Goal: Task Accomplishment & Management: Use online tool/utility

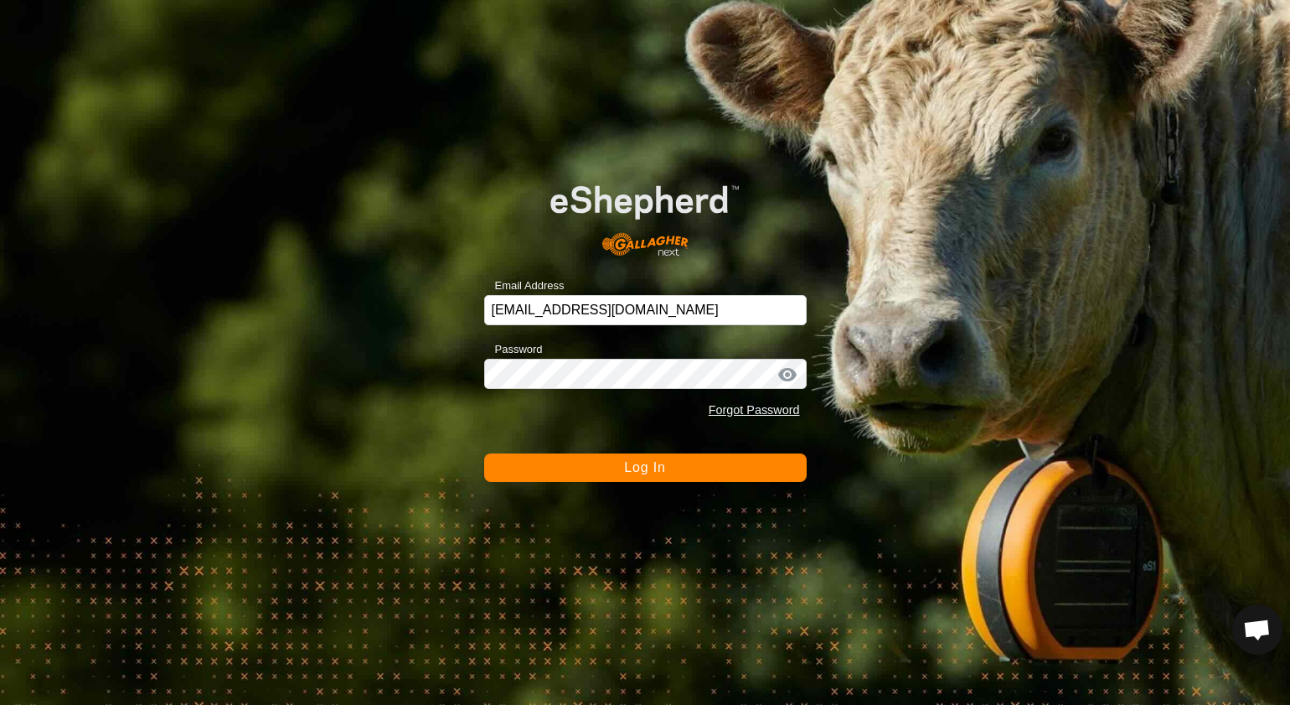
click at [612, 453] on button "Log In" at bounding box center [645, 467] width 323 height 28
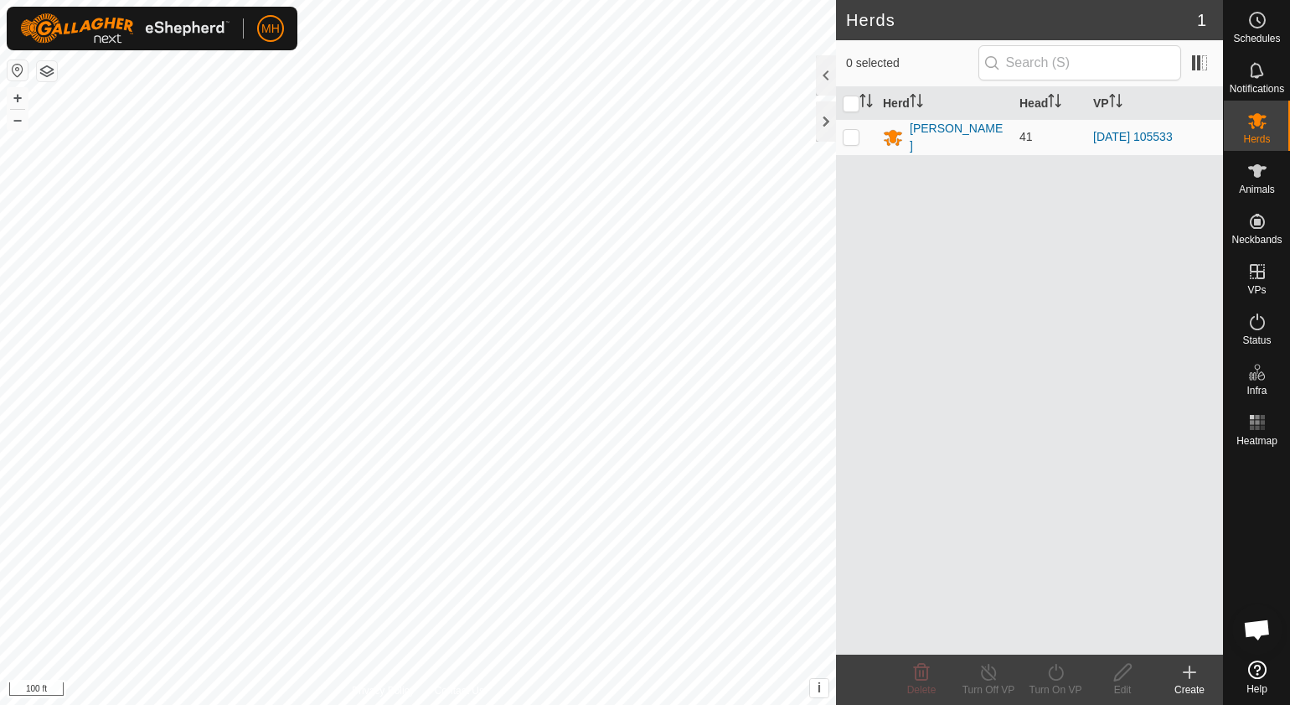
click at [1183, 688] on div "Create" at bounding box center [1189, 689] width 67 height 15
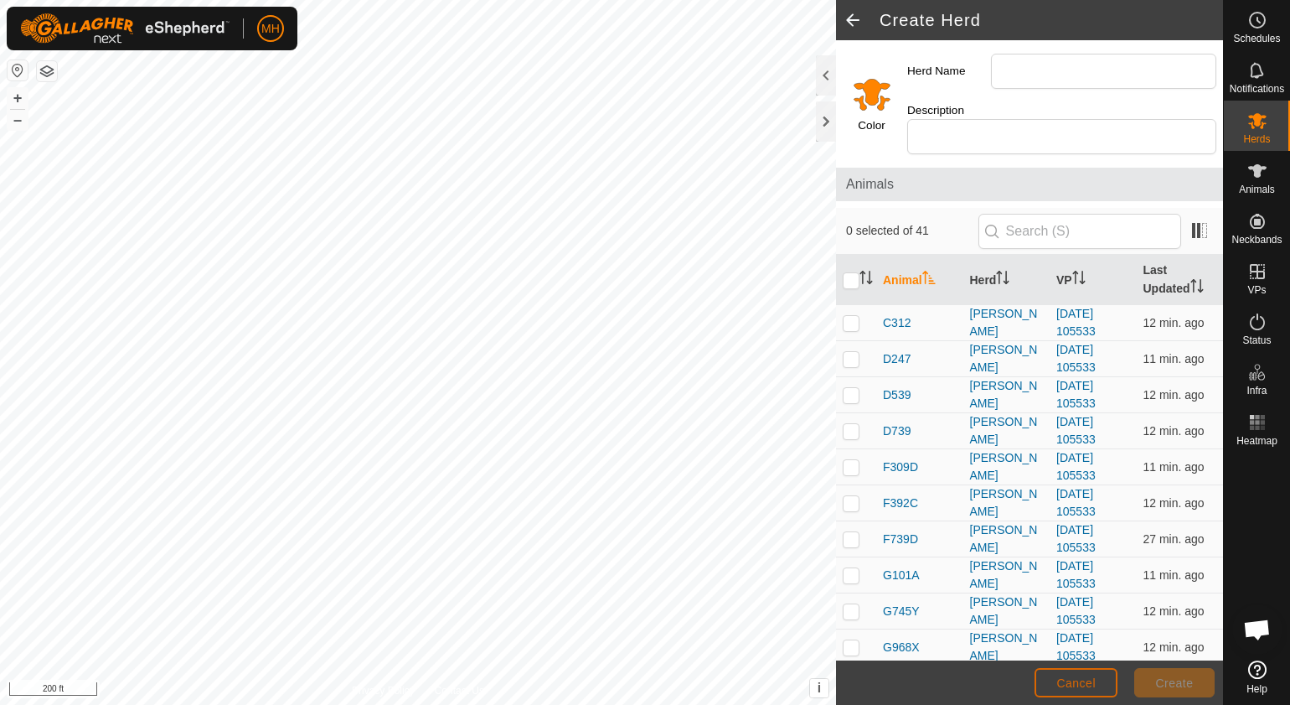
click at [1083, 682] on span "Cancel" at bounding box center [1076, 682] width 39 height 13
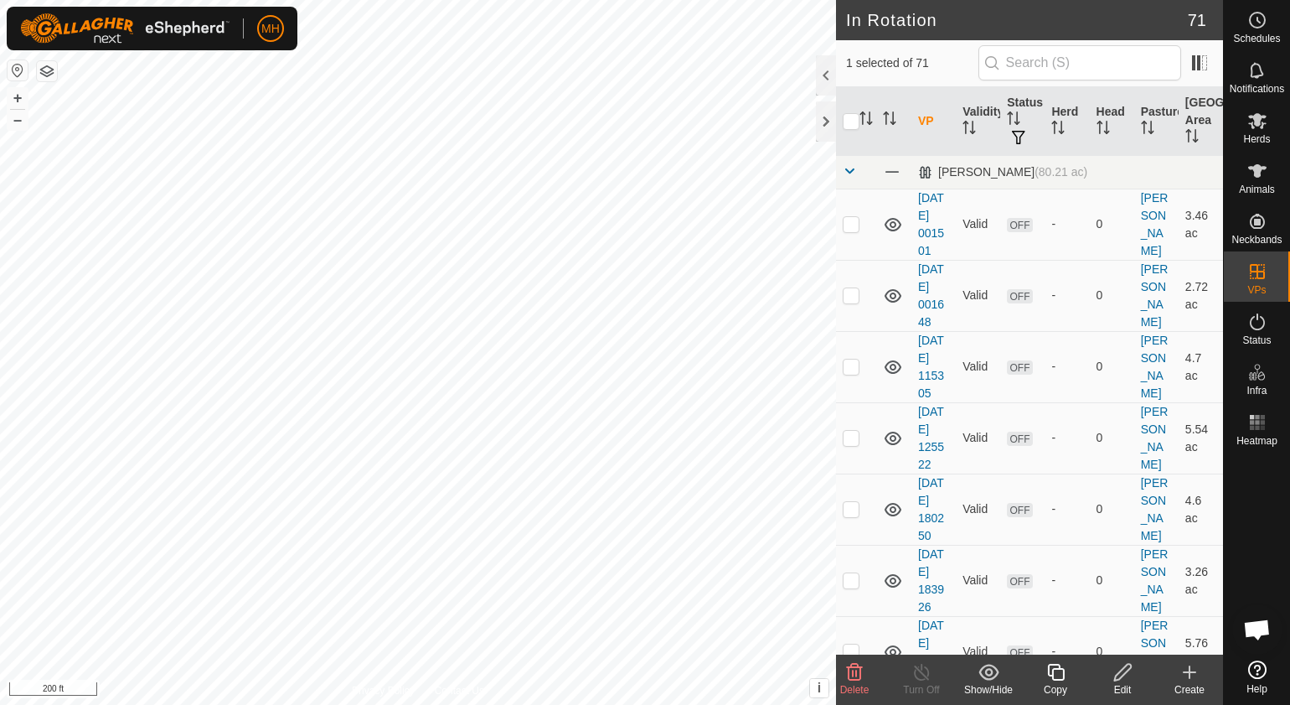
checkbox input "false"
checkbox input "true"
click at [1056, 667] on icon at bounding box center [1056, 672] width 21 height 20
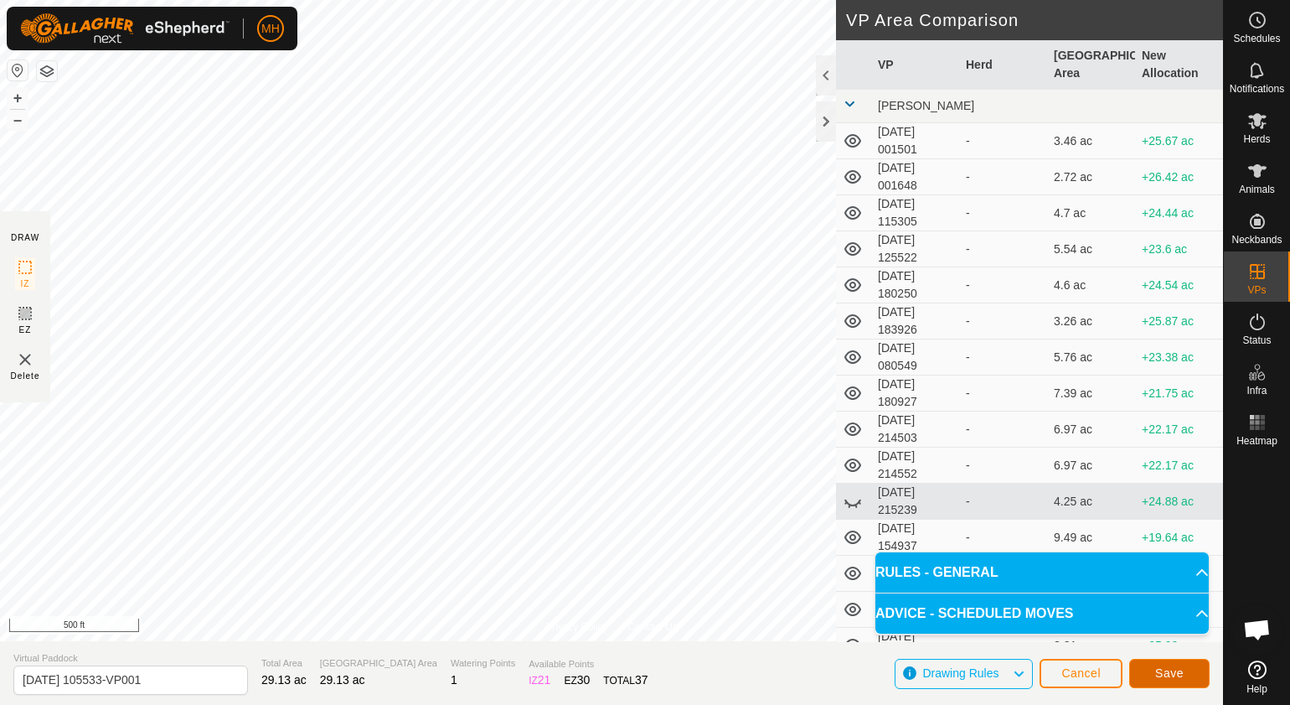
click at [1142, 668] on button "Save" at bounding box center [1169, 673] width 80 height 29
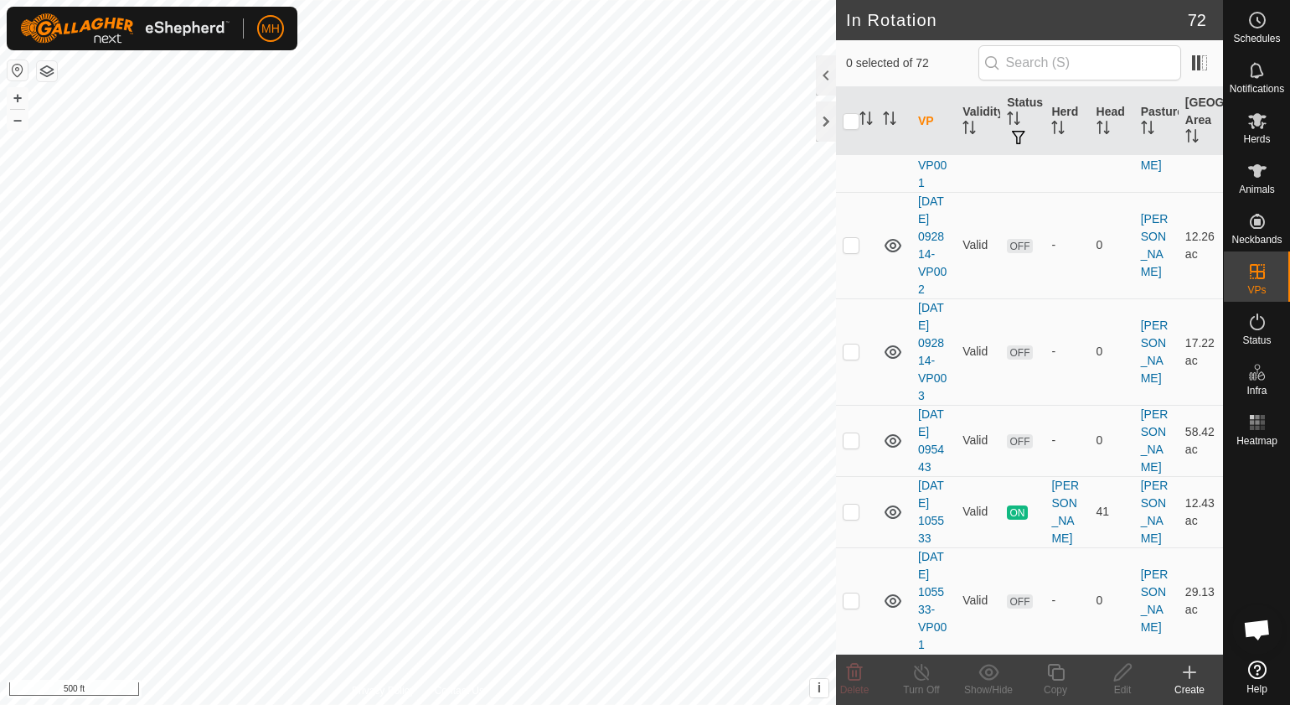
scroll to position [6505, 0]
click at [855, 596] on p-checkbox at bounding box center [851, 599] width 17 height 13
click at [856, 607] on td at bounding box center [856, 600] width 40 height 106
click at [850, 597] on p-checkbox at bounding box center [851, 599] width 17 height 13
checkbox input "true"
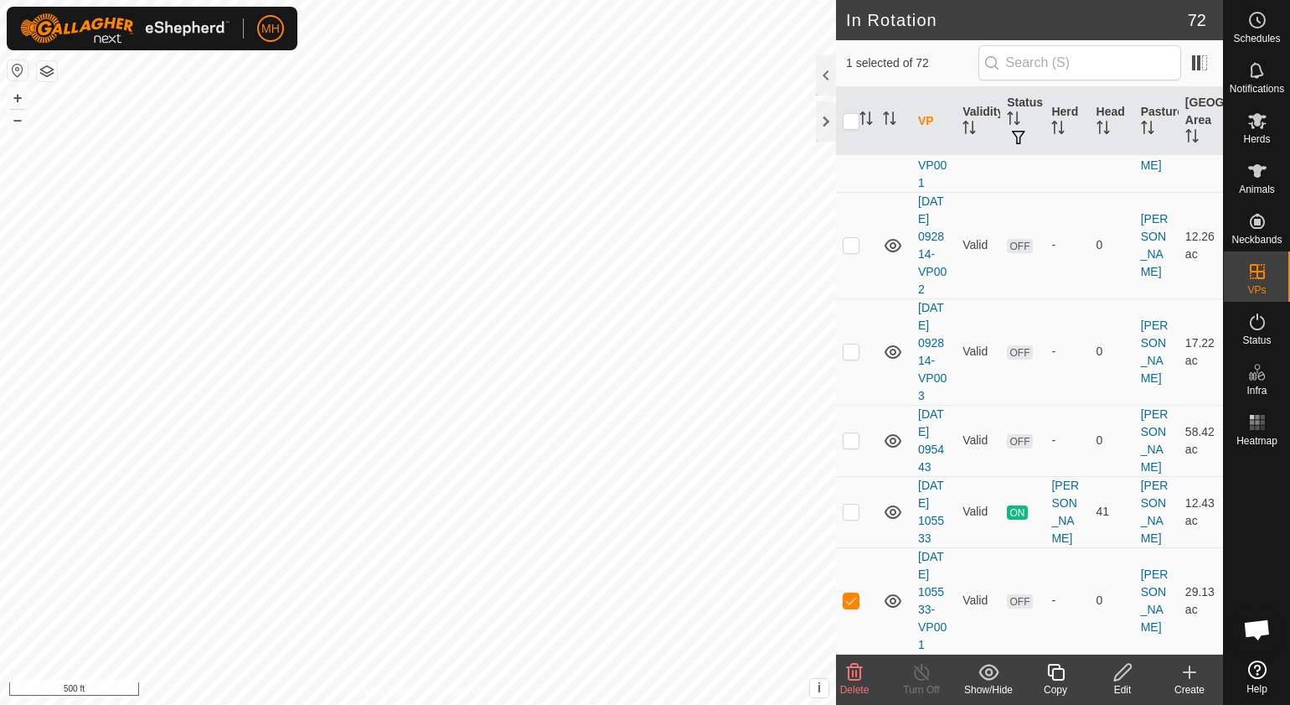
click at [1052, 685] on div "Copy" at bounding box center [1055, 689] width 67 height 15
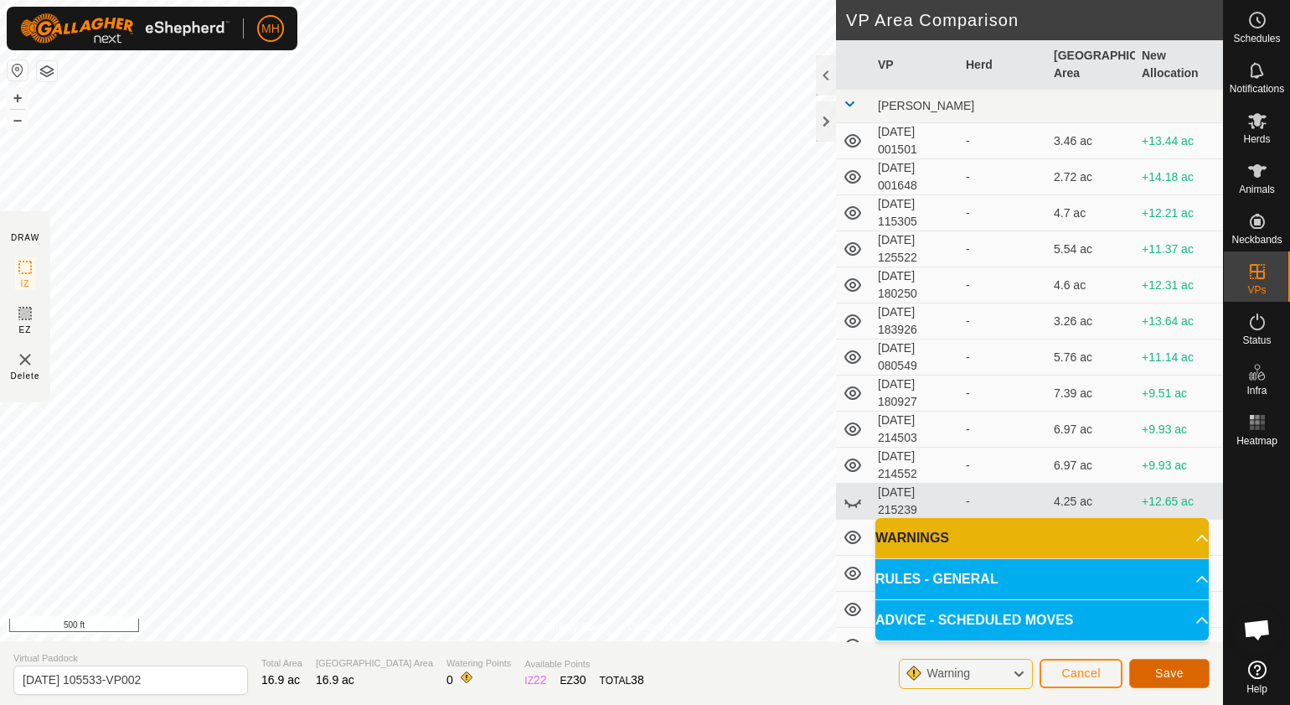
click at [1176, 666] on span "Save" at bounding box center [1169, 672] width 28 height 13
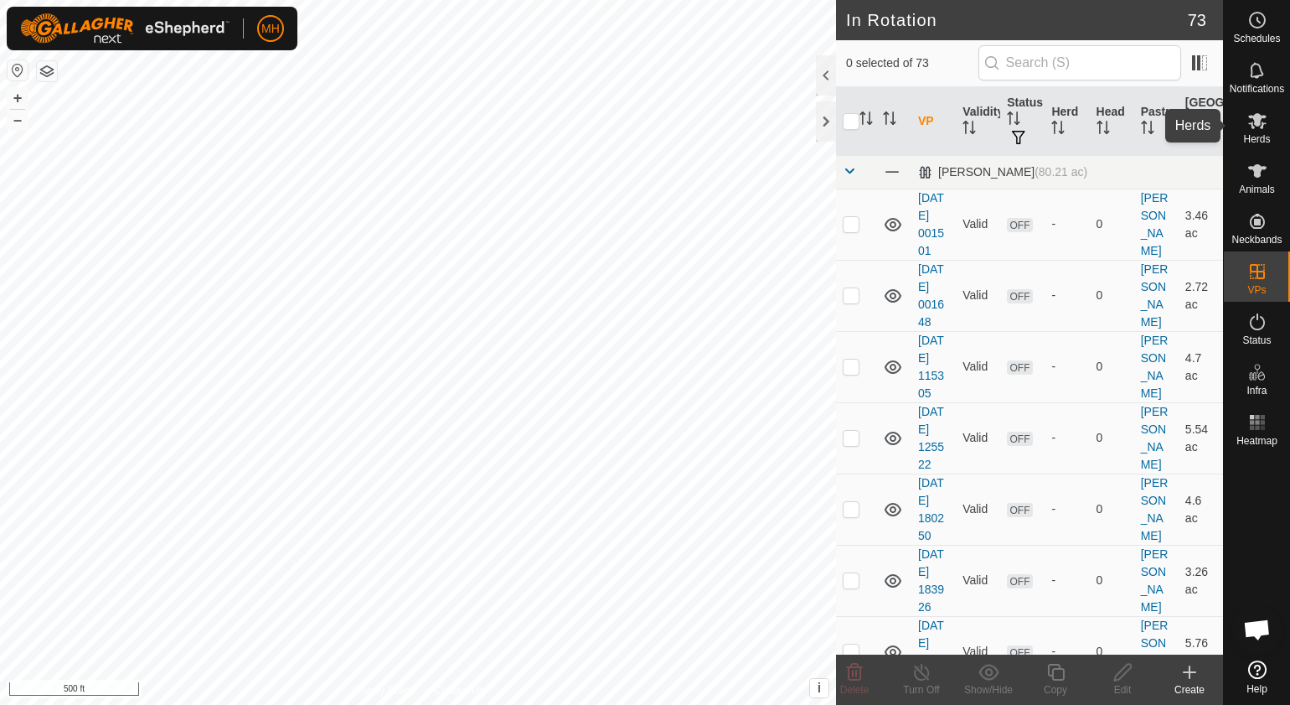
click at [1255, 127] on icon at bounding box center [1258, 121] width 20 height 20
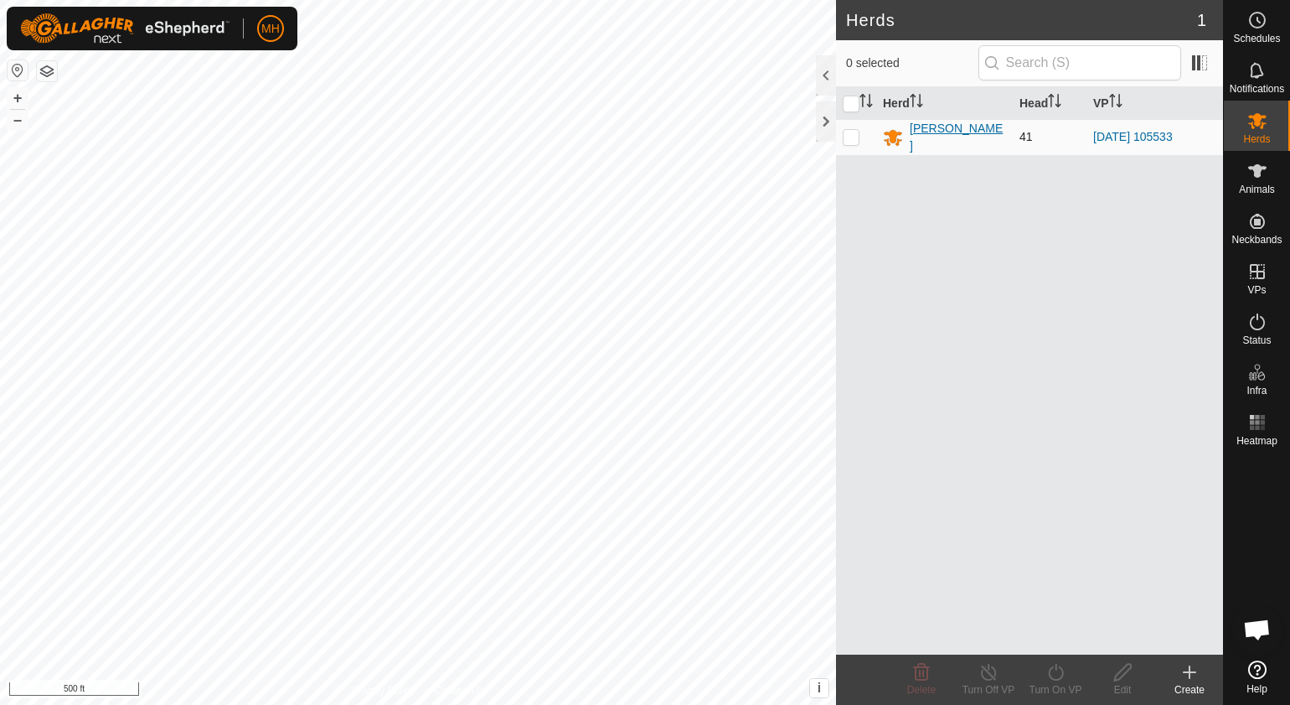
click at [940, 128] on div "[PERSON_NAME]" at bounding box center [958, 137] width 96 height 35
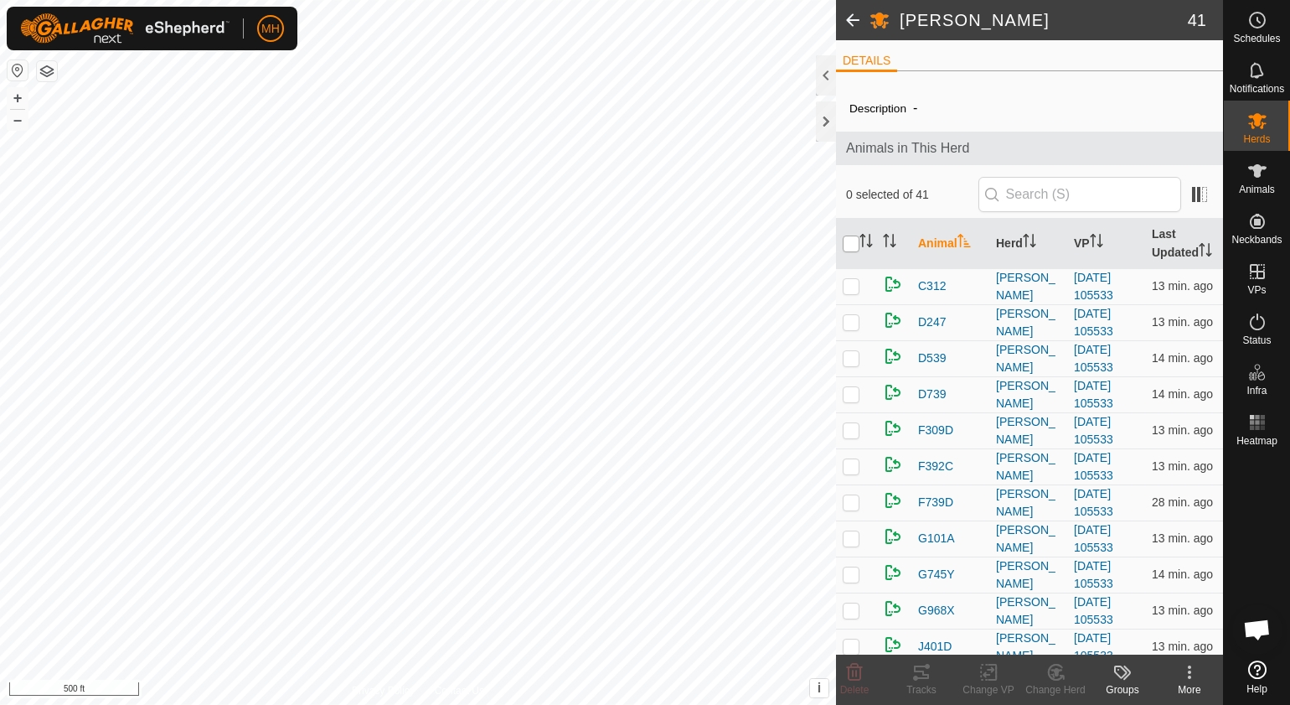
click at [850, 241] on input "checkbox" at bounding box center [851, 243] width 17 height 17
checkbox input "true"
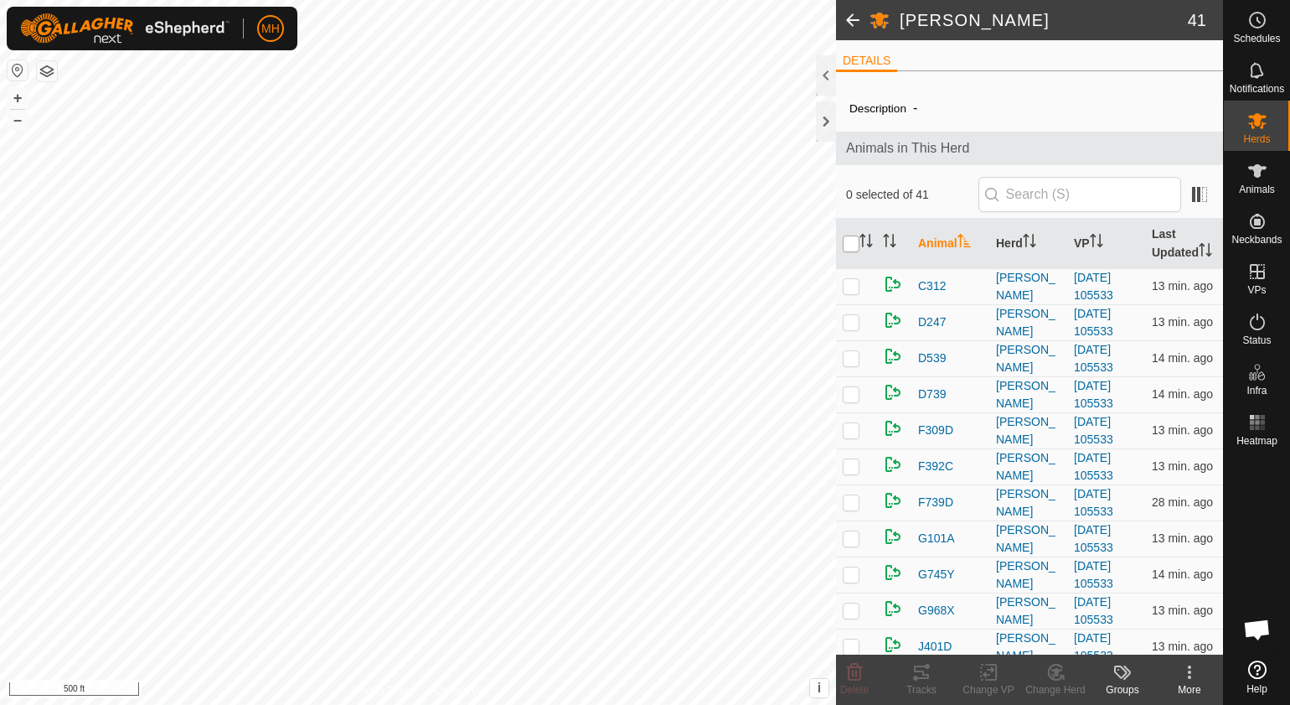
checkbox input "true"
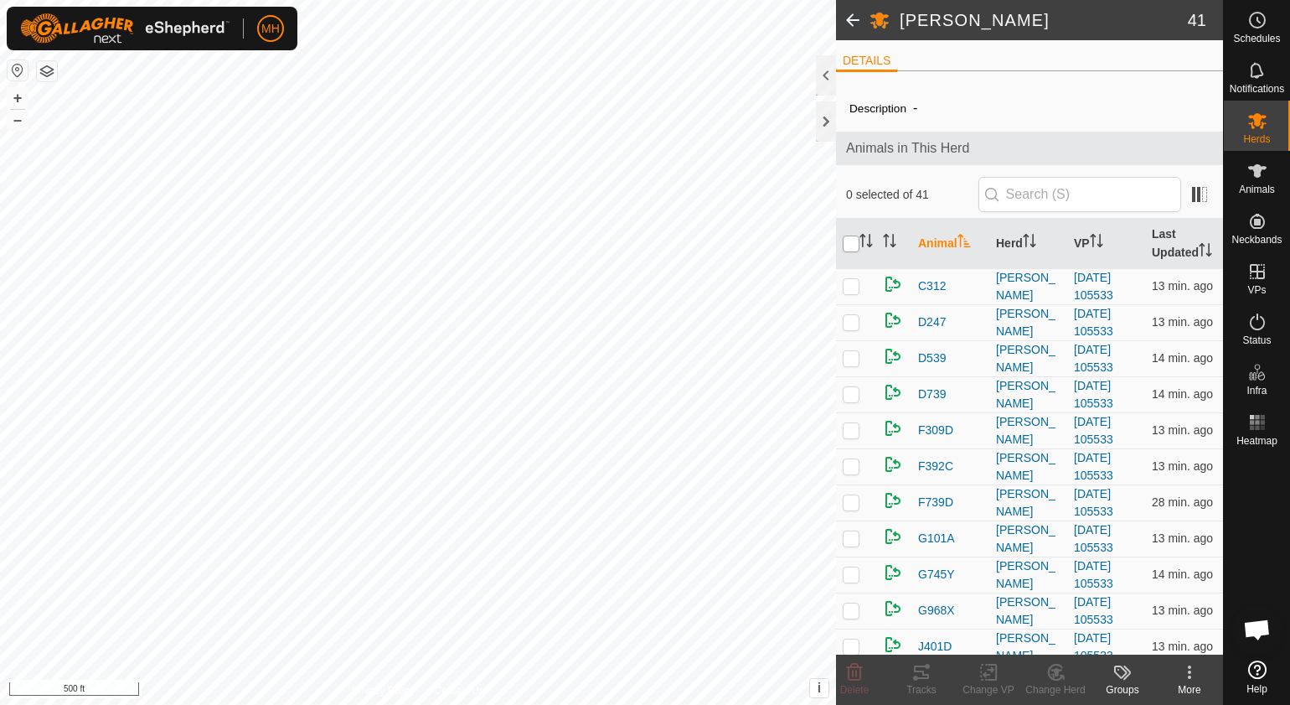
checkbox input "true"
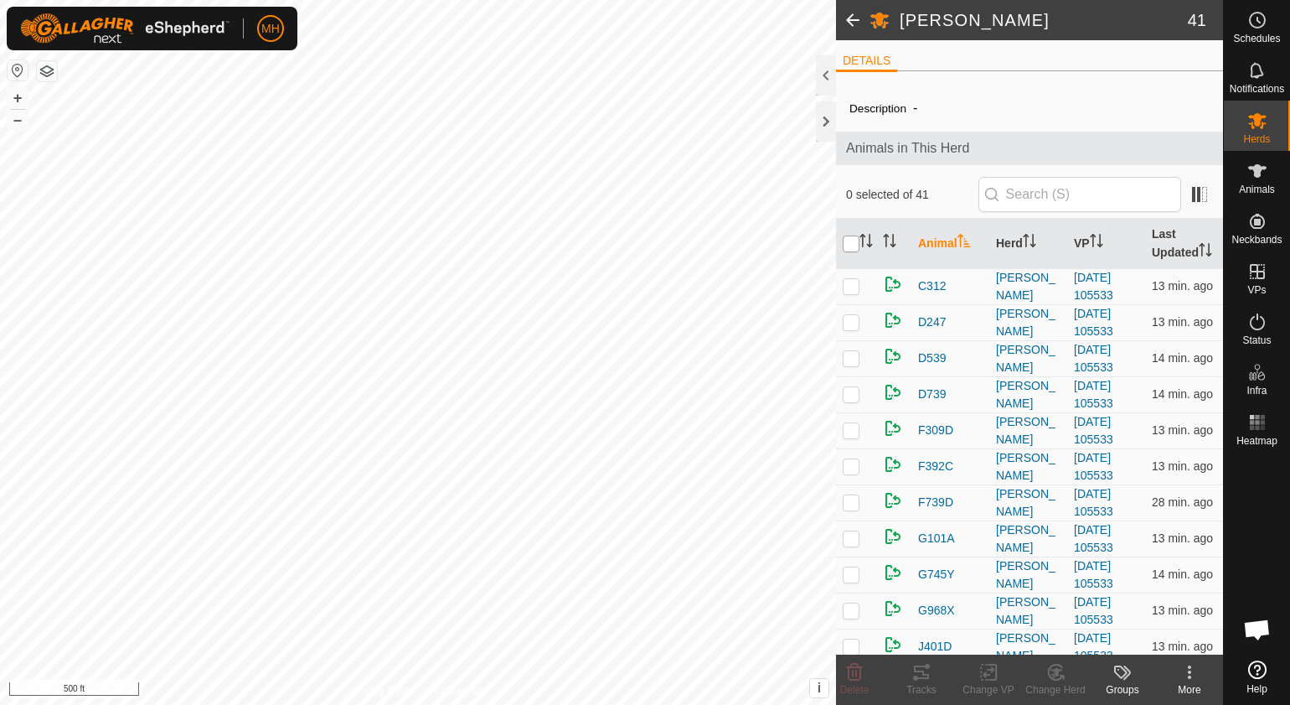
checkbox input "true"
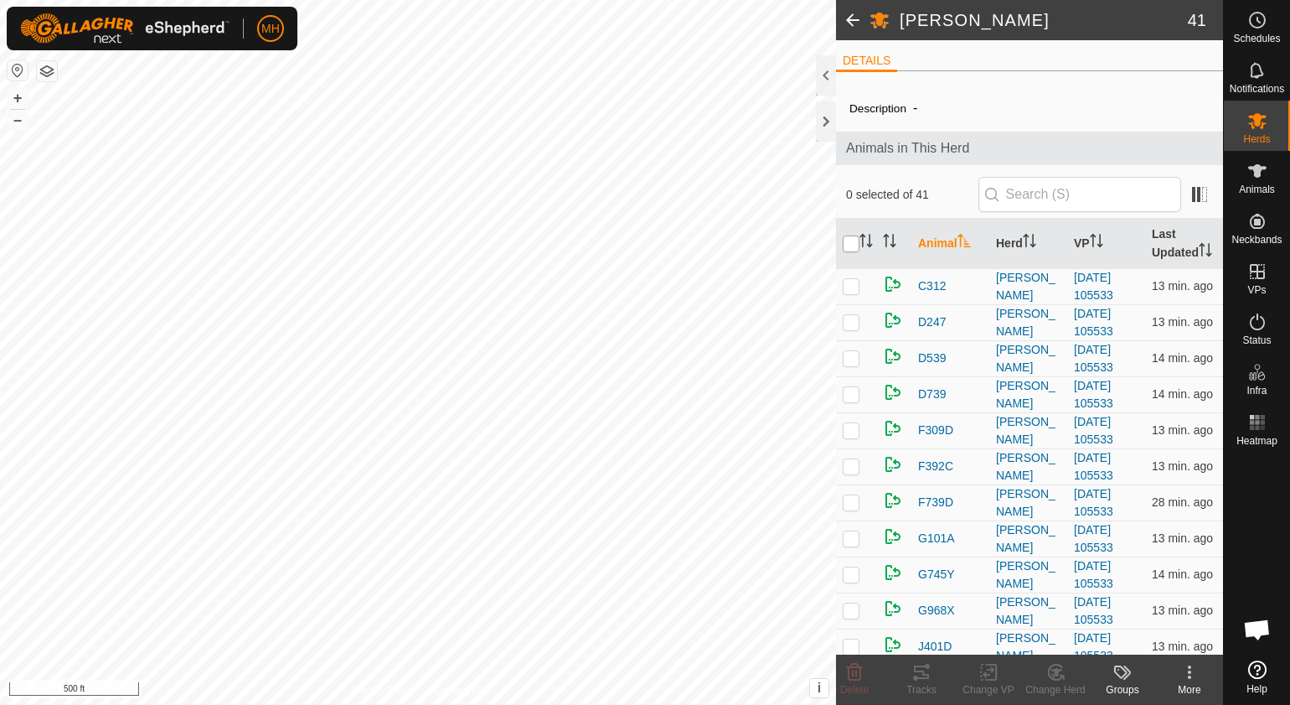
checkbox input "true"
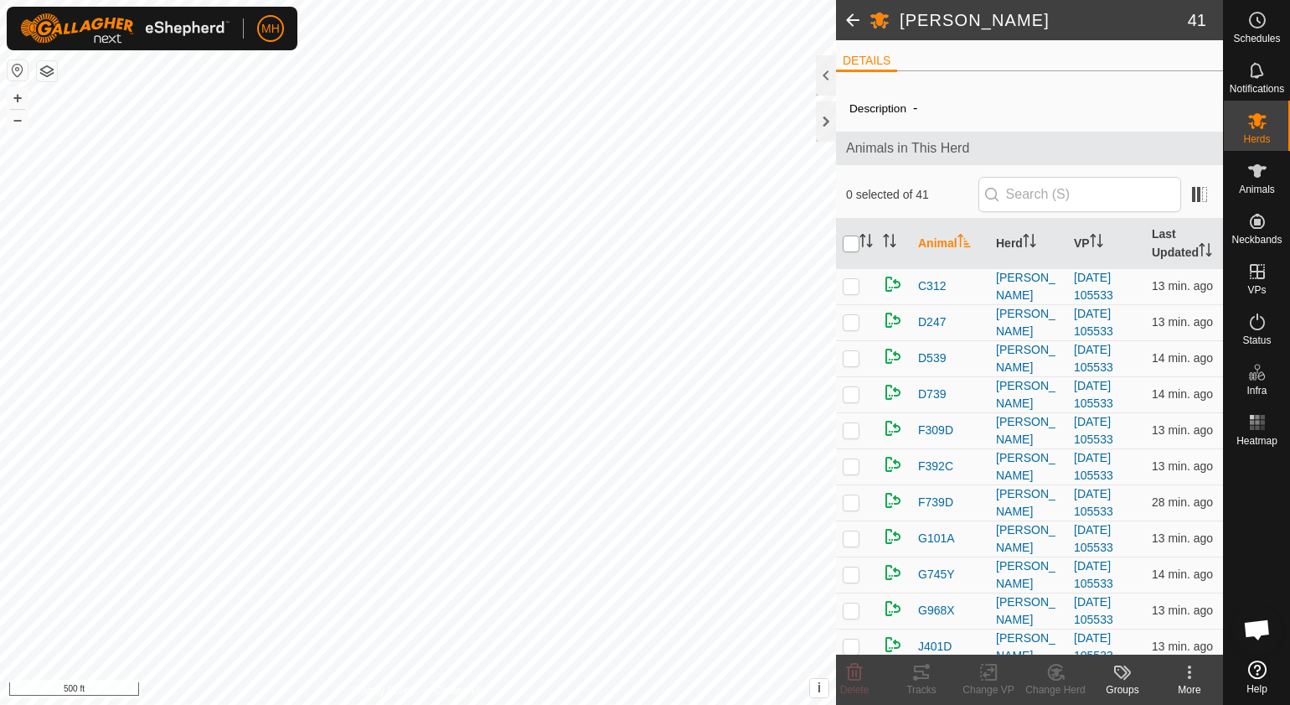
checkbox input "true"
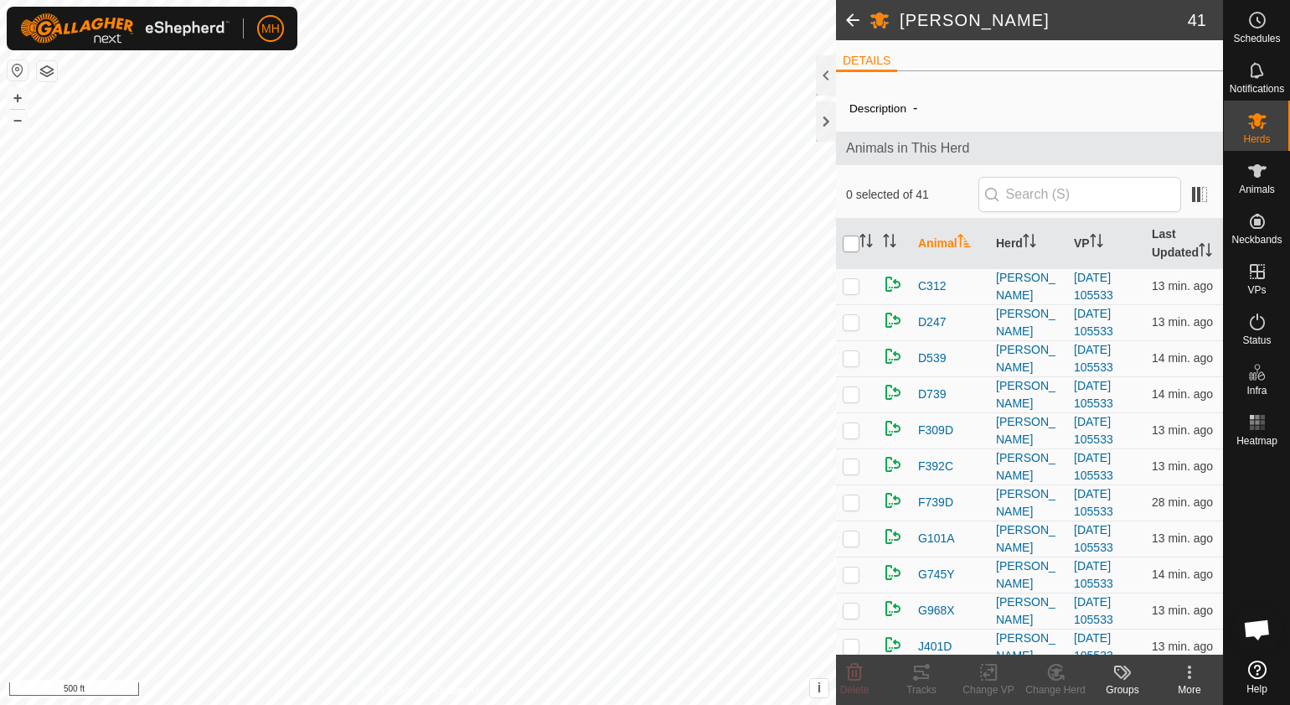
checkbox input "true"
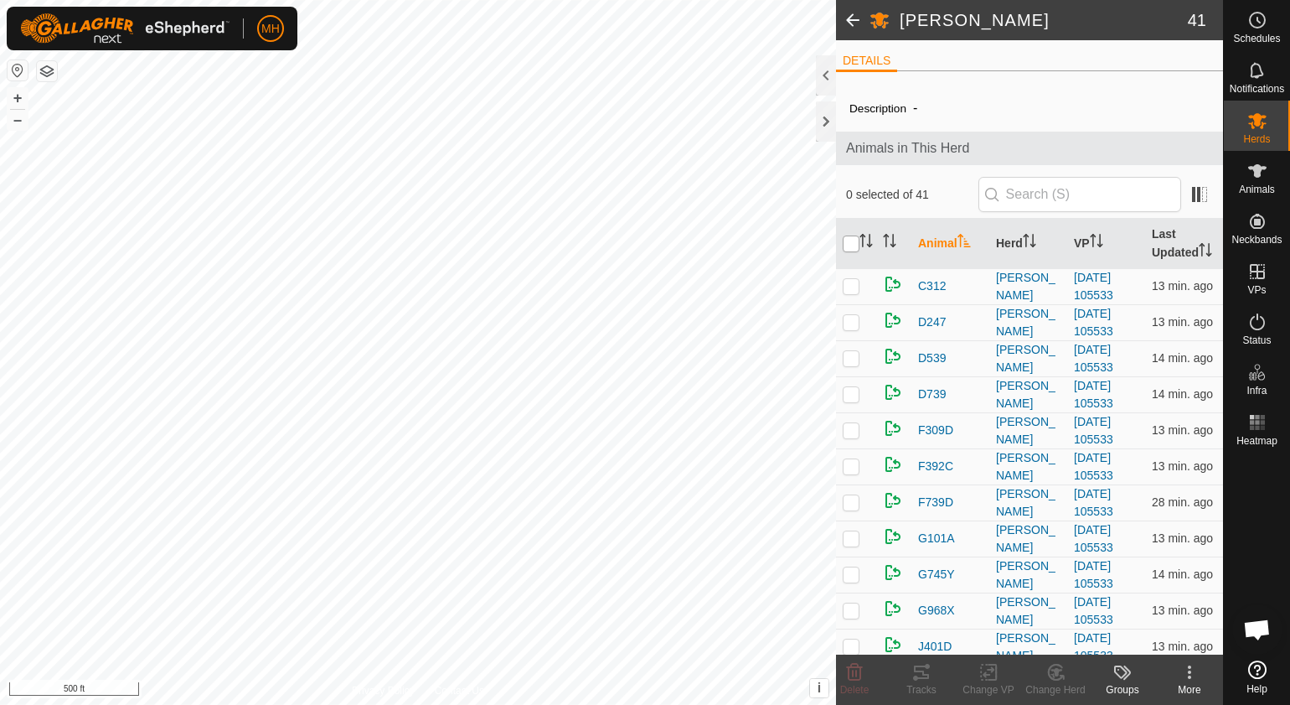
checkbox input "true"
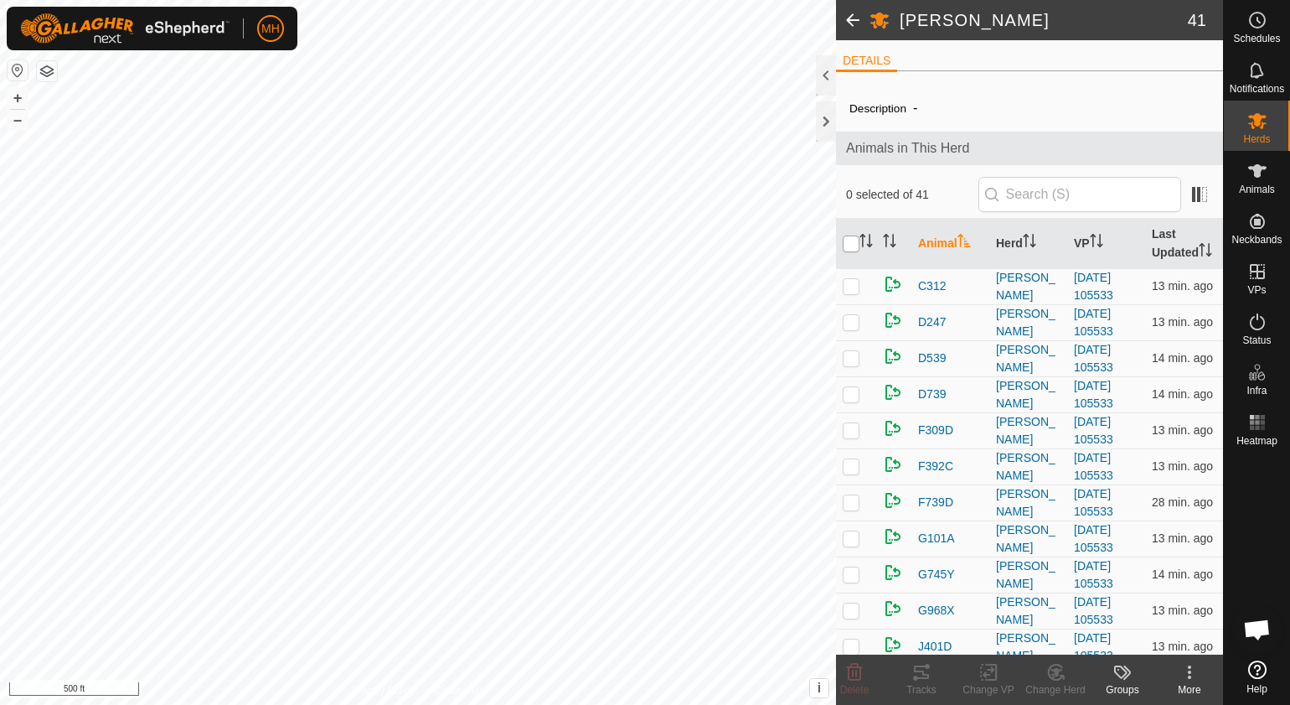
checkbox input "true"
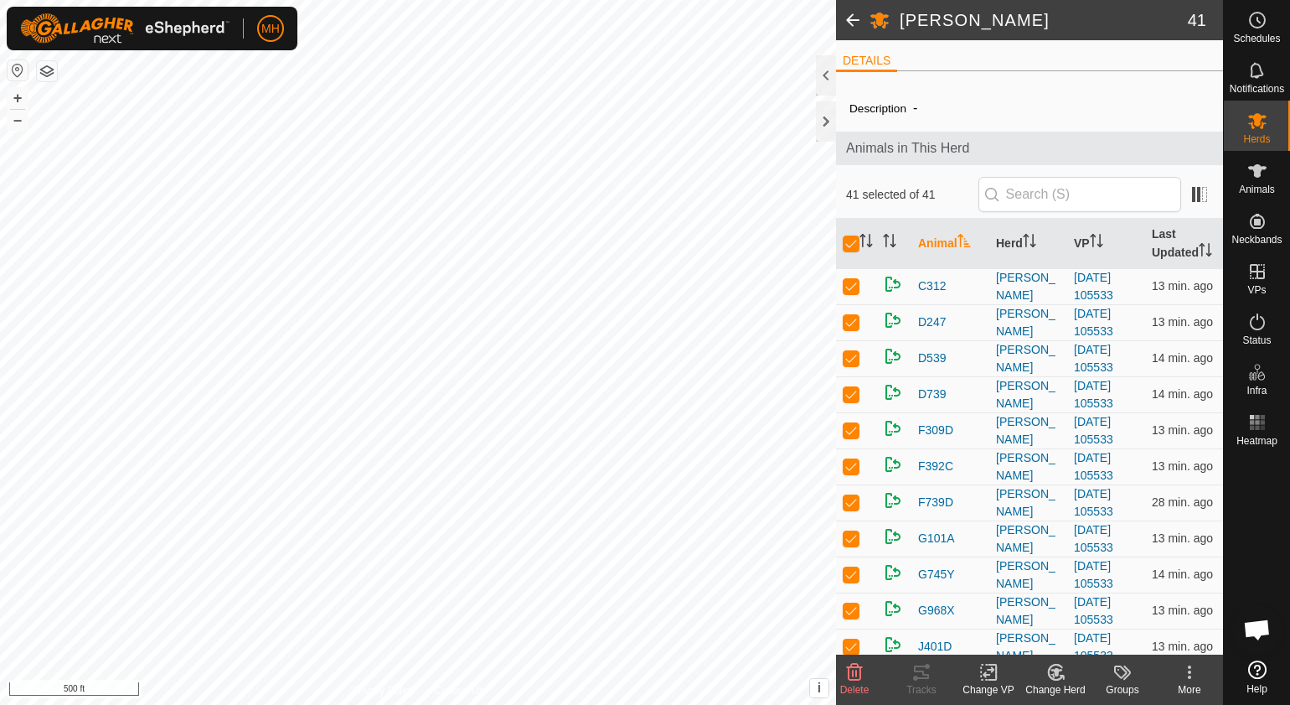
click at [992, 681] on icon at bounding box center [989, 672] width 21 height 20
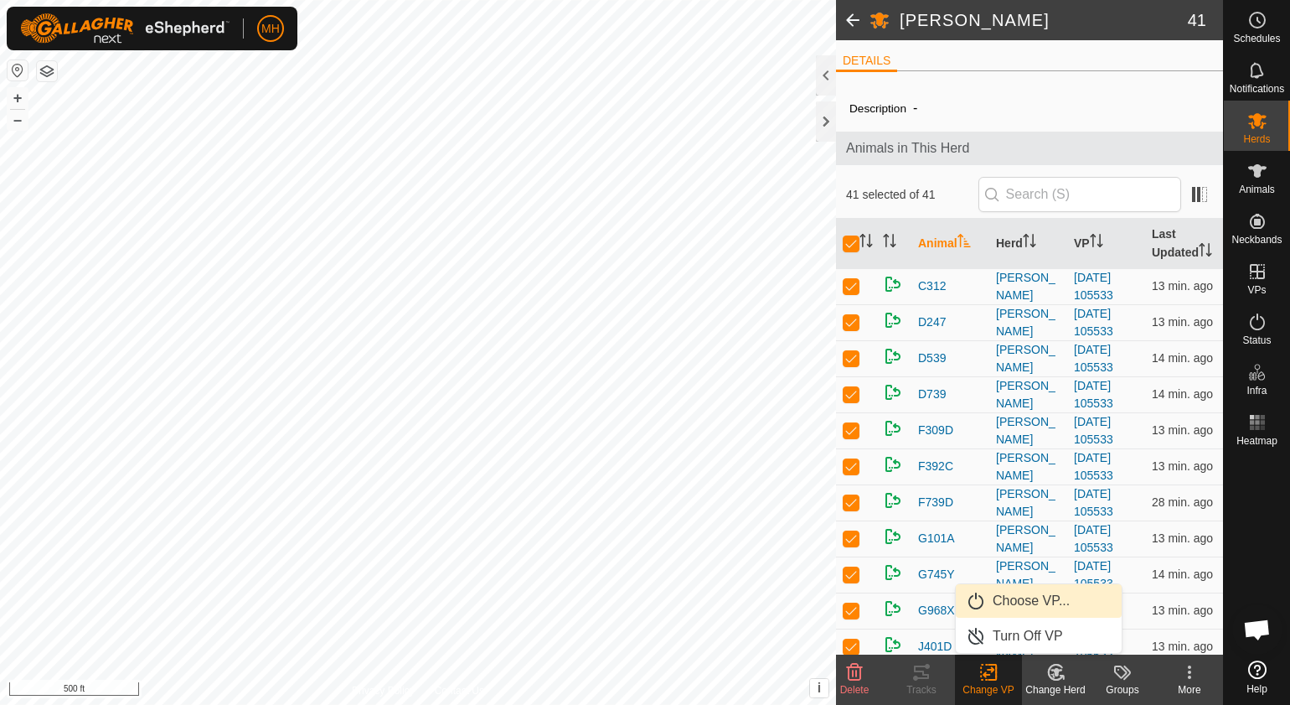
click at [1026, 608] on link "Choose VP..." at bounding box center [1039, 601] width 166 height 34
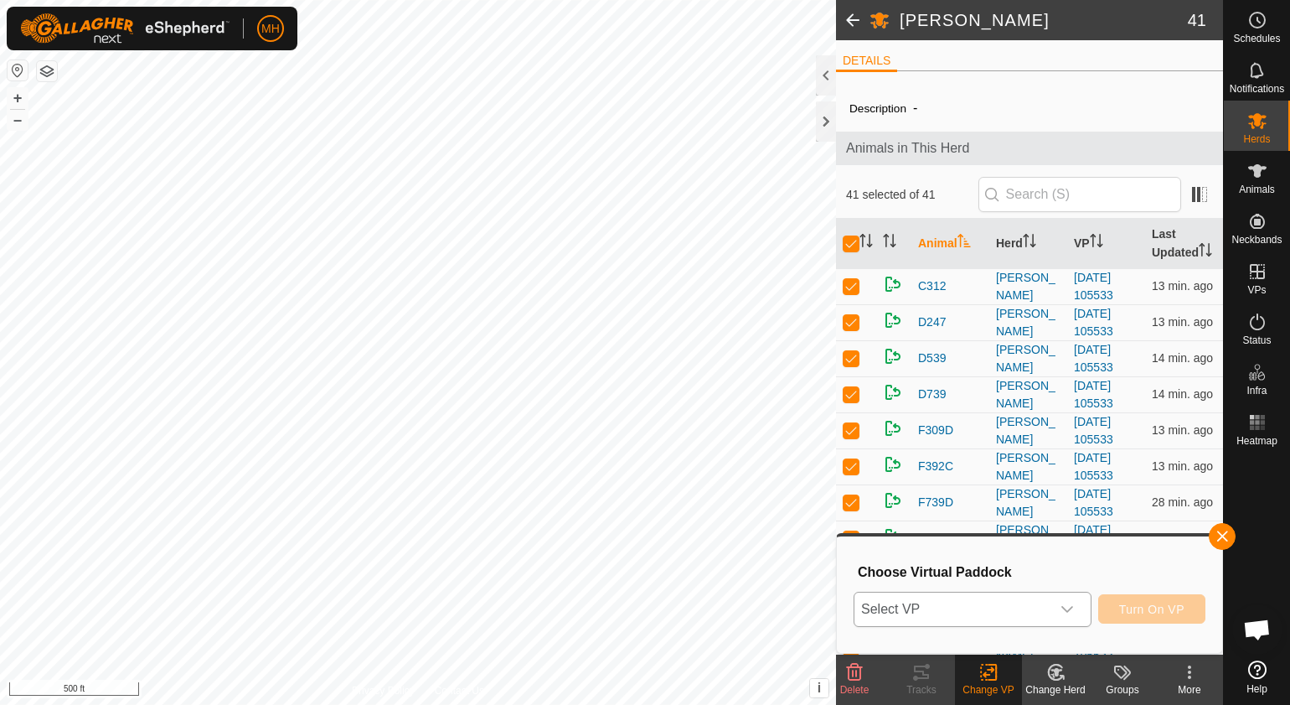
click at [1024, 618] on span "Select VP" at bounding box center [953, 609] width 196 height 34
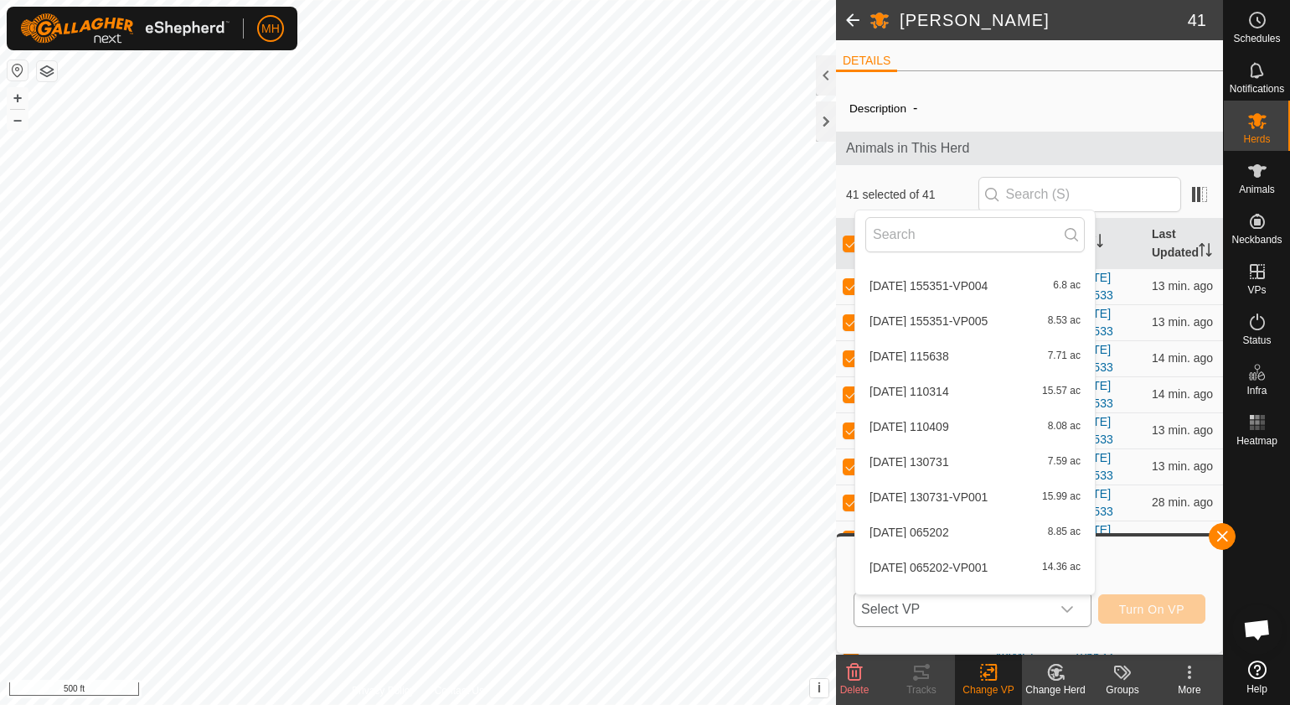
scroll to position [2271, 0]
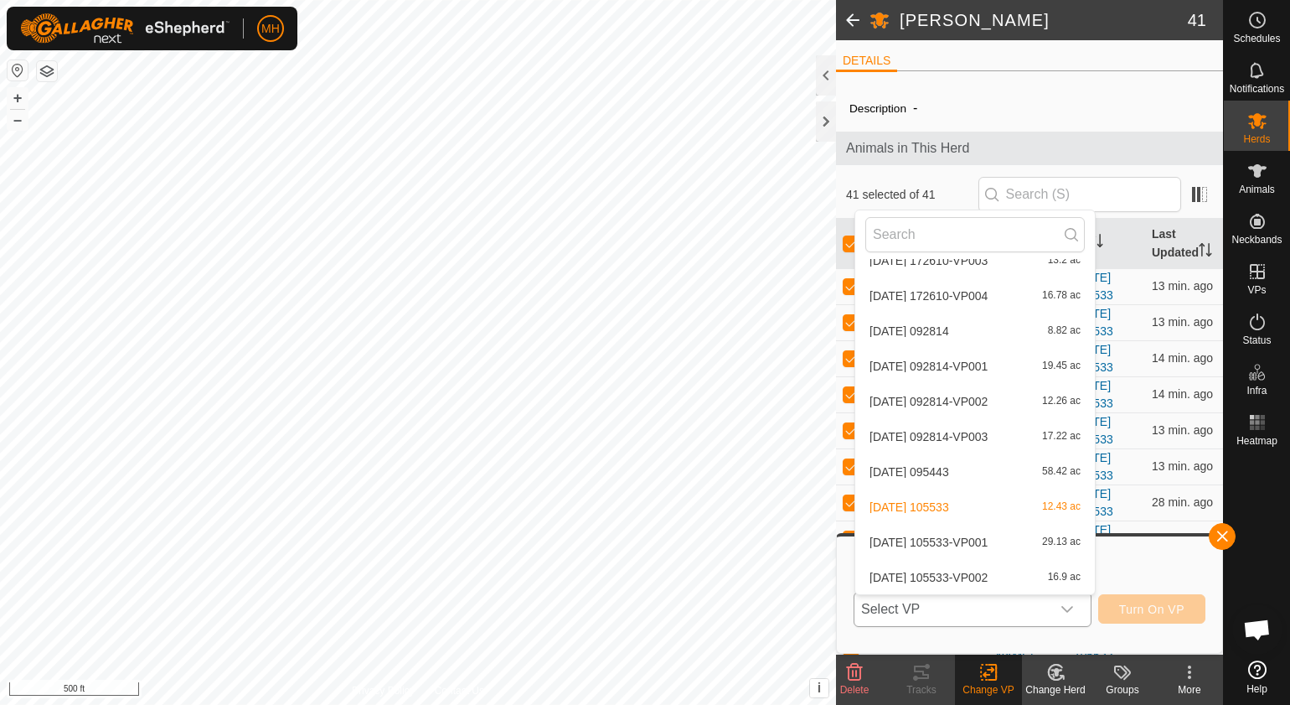
drag, startPoint x: 1024, startPoint y: 570, endPoint x: 1028, endPoint y: 556, distance: 14.0
click at [1031, 547] on li "[DATE] 105533-VP001 29.13 ac" at bounding box center [975, 542] width 240 height 34
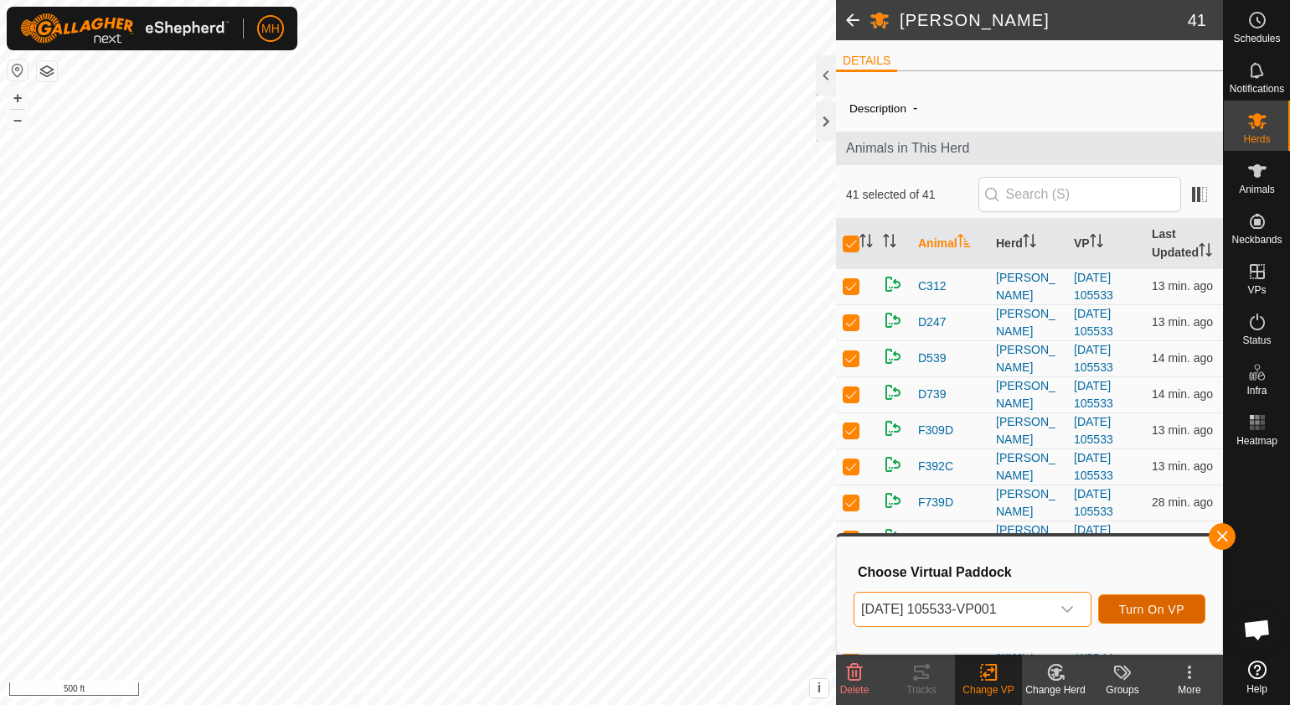
click at [1168, 611] on span "Turn On VP" at bounding box center [1151, 608] width 65 height 13
